Goal: Information Seeking & Learning: Learn about a topic

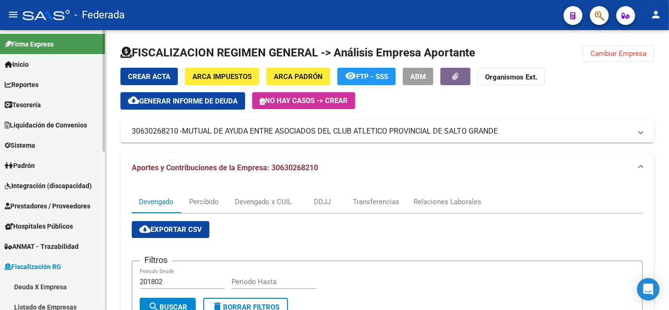
click at [28, 79] on span "Reportes" at bounding box center [22, 84] width 34 height 10
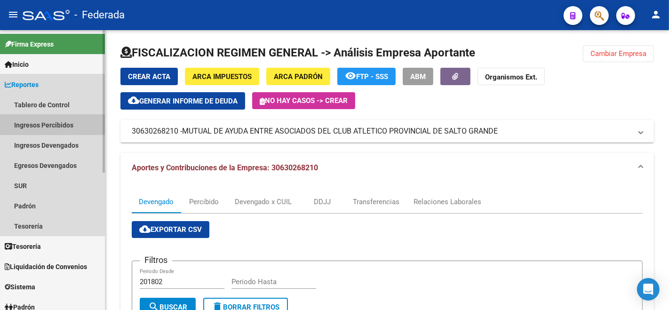
click at [20, 125] on link "Ingresos Percibidos" at bounding box center [52, 125] width 105 height 20
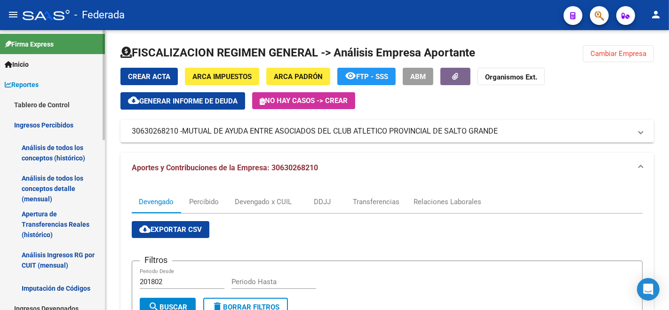
click at [36, 174] on link "Análisis de todos los conceptos detalle (mensual)" at bounding box center [52, 189] width 105 height 36
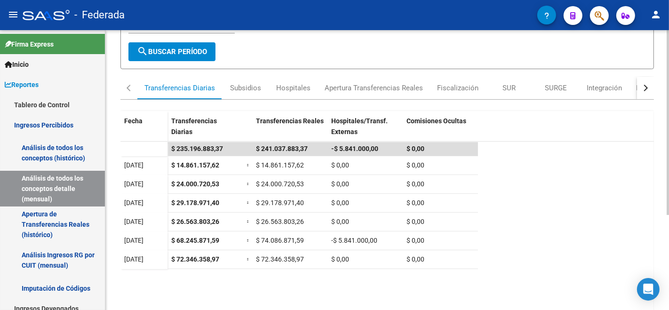
scroll to position [104, 0]
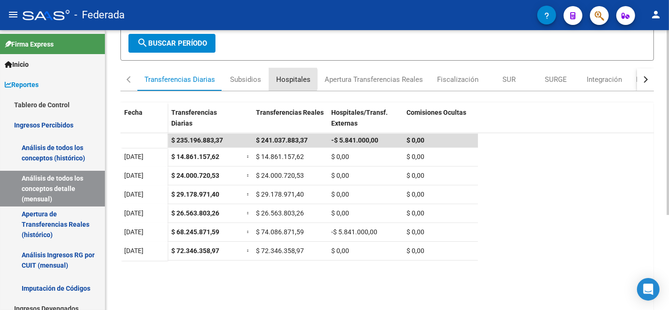
click at [284, 79] on div "Hospitales" at bounding box center [293, 79] width 34 height 10
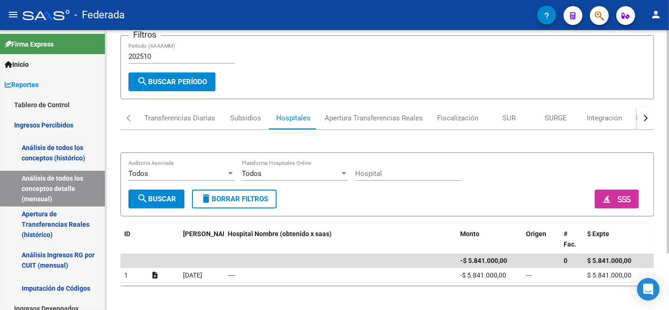
scroll to position [70, 0]
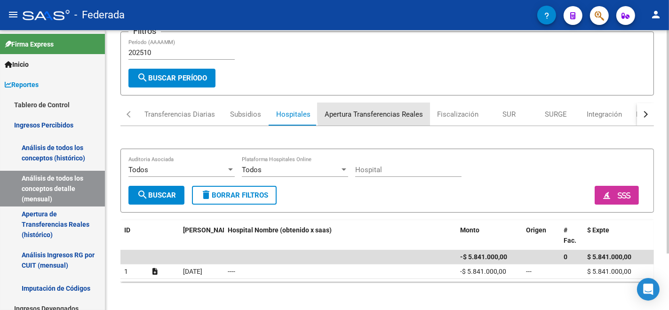
click at [401, 110] on div "Apertura Transferencias Reales" at bounding box center [373, 114] width 98 height 10
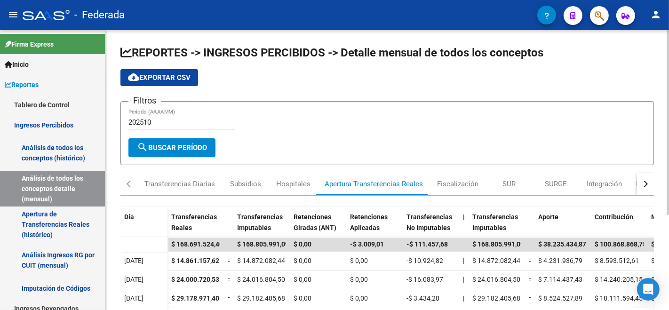
click at [642, 177] on button "button" at bounding box center [645, 184] width 17 height 23
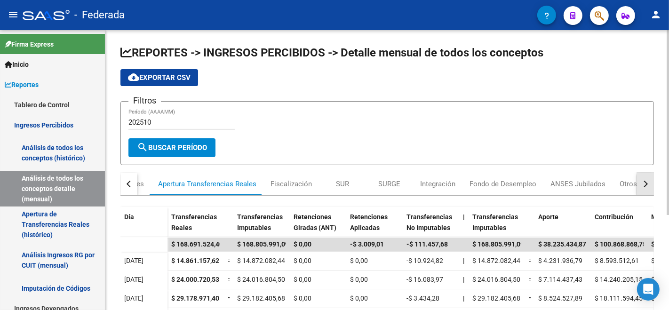
click at [642, 178] on button "button" at bounding box center [645, 184] width 17 height 23
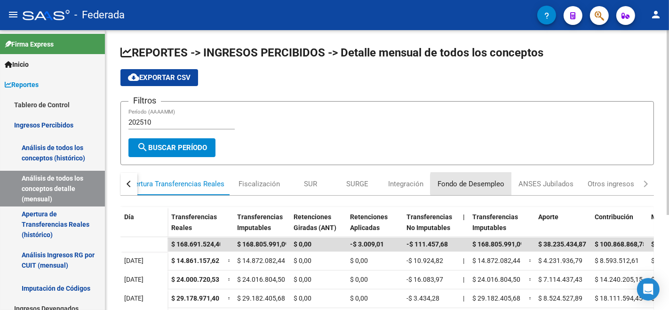
click at [475, 183] on div "Fondo de Desempleo" at bounding box center [470, 184] width 67 height 10
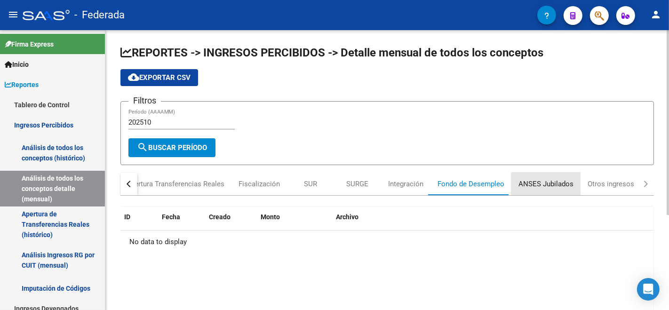
click at [557, 183] on div "ANSES Jubilados" at bounding box center [545, 184] width 55 height 10
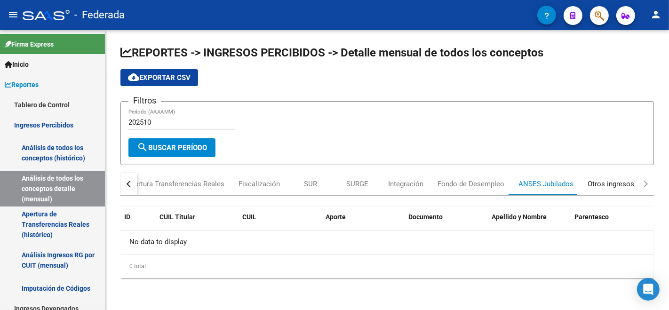
click at [599, 176] on div "Otros ingresos" at bounding box center [610, 184] width 61 height 23
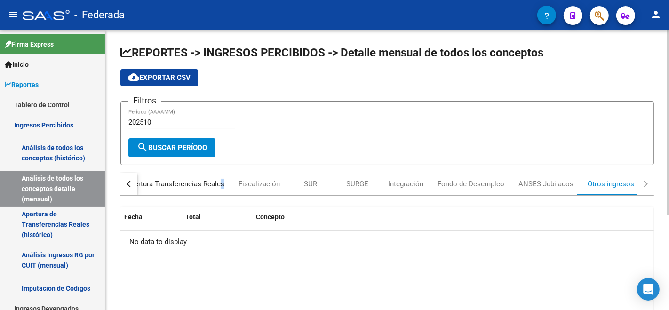
click at [219, 181] on div "Apertura Transferencias Reales" at bounding box center [175, 184] width 98 height 10
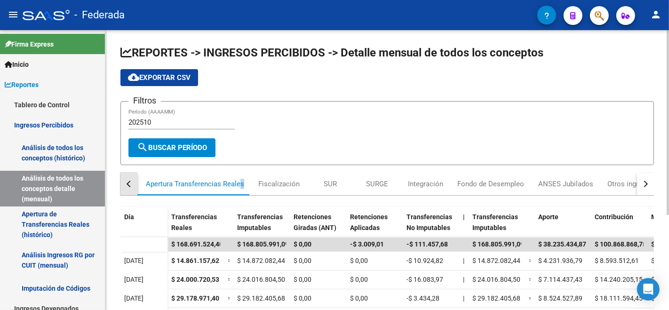
drag, startPoint x: 124, startPoint y: 183, endPoint x: 296, endPoint y: 201, distance: 172.6
click at [124, 183] on button "button" at bounding box center [128, 184] width 17 height 23
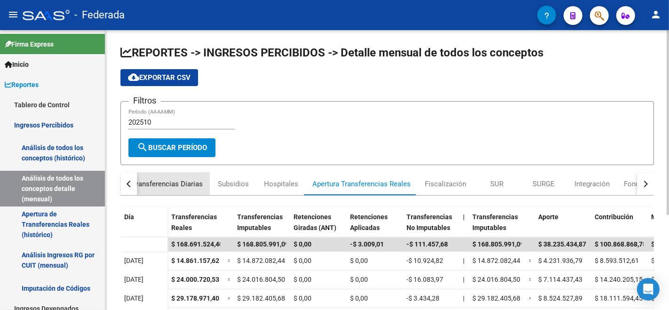
drag, startPoint x: 160, startPoint y: 186, endPoint x: 188, endPoint y: 201, distance: 31.6
click at [160, 187] on div "Transferencias Diarias" at bounding box center [167, 184] width 71 height 10
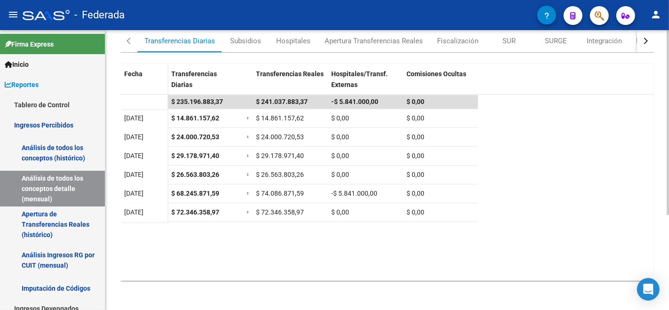
scroll to position [91, 0]
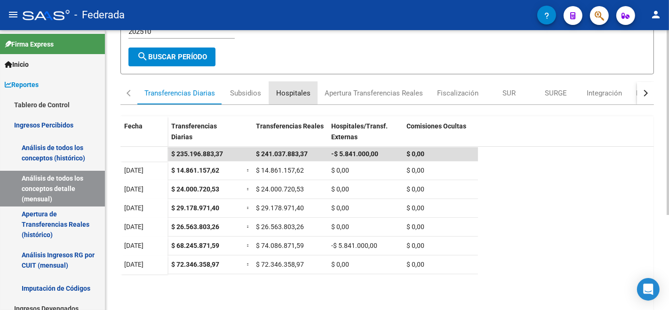
click at [302, 90] on div "Hospitales" at bounding box center [293, 93] width 34 height 10
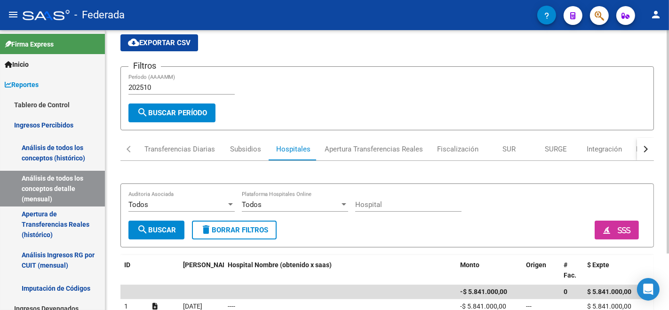
scroll to position [0, 0]
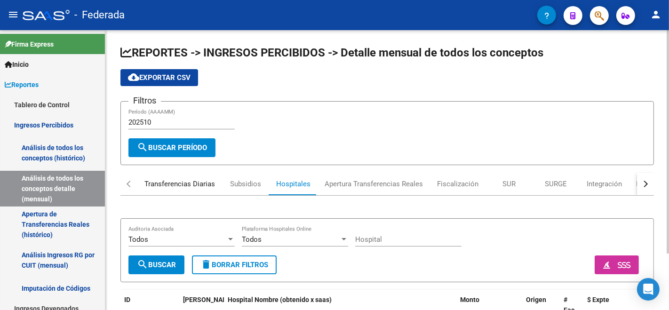
drag, startPoint x: 202, startPoint y: 175, endPoint x: 237, endPoint y: 201, distance: 43.8
click at [202, 176] on div "Transferencias Diarias" at bounding box center [179, 184] width 85 height 23
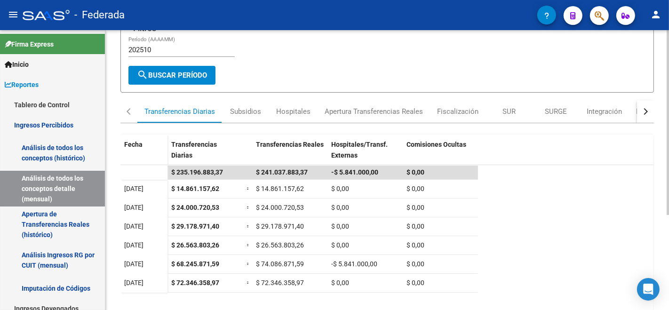
scroll to position [143, 0]
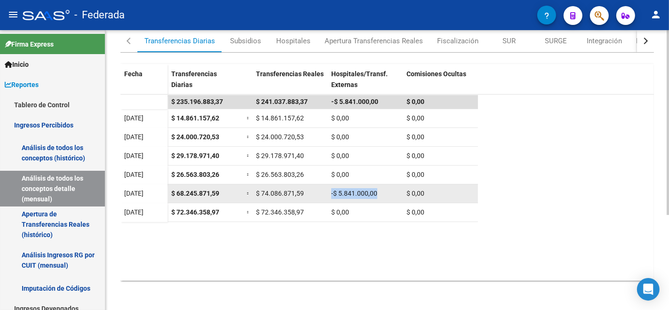
drag, startPoint x: 334, startPoint y: 190, endPoint x: 383, endPoint y: 184, distance: 48.8
click at [383, 184] on datatable-body-cell "-$ 5.841.000,00" at bounding box center [364, 193] width 75 height 18
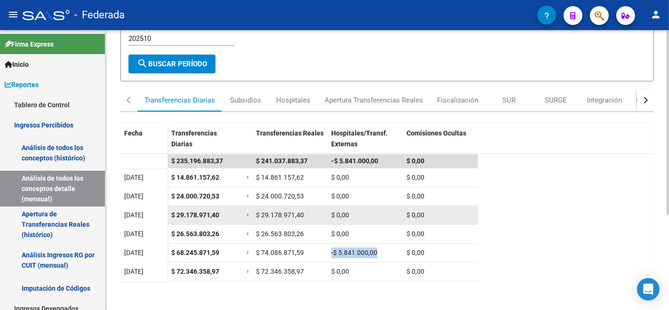
scroll to position [0, 0]
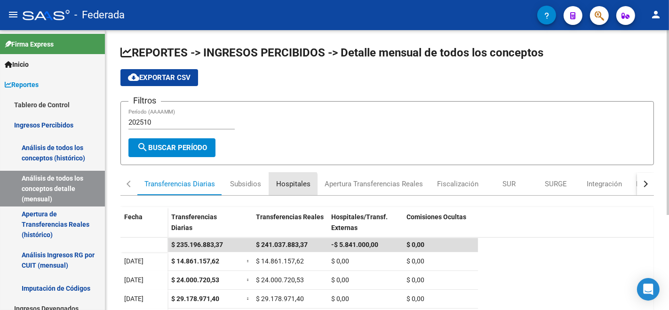
drag, startPoint x: 287, startPoint y: 185, endPoint x: 288, endPoint y: 193, distance: 7.6
click at [287, 186] on div "Hospitales" at bounding box center [293, 184] width 34 height 10
